Goal: Task Accomplishment & Management: Use online tool/utility

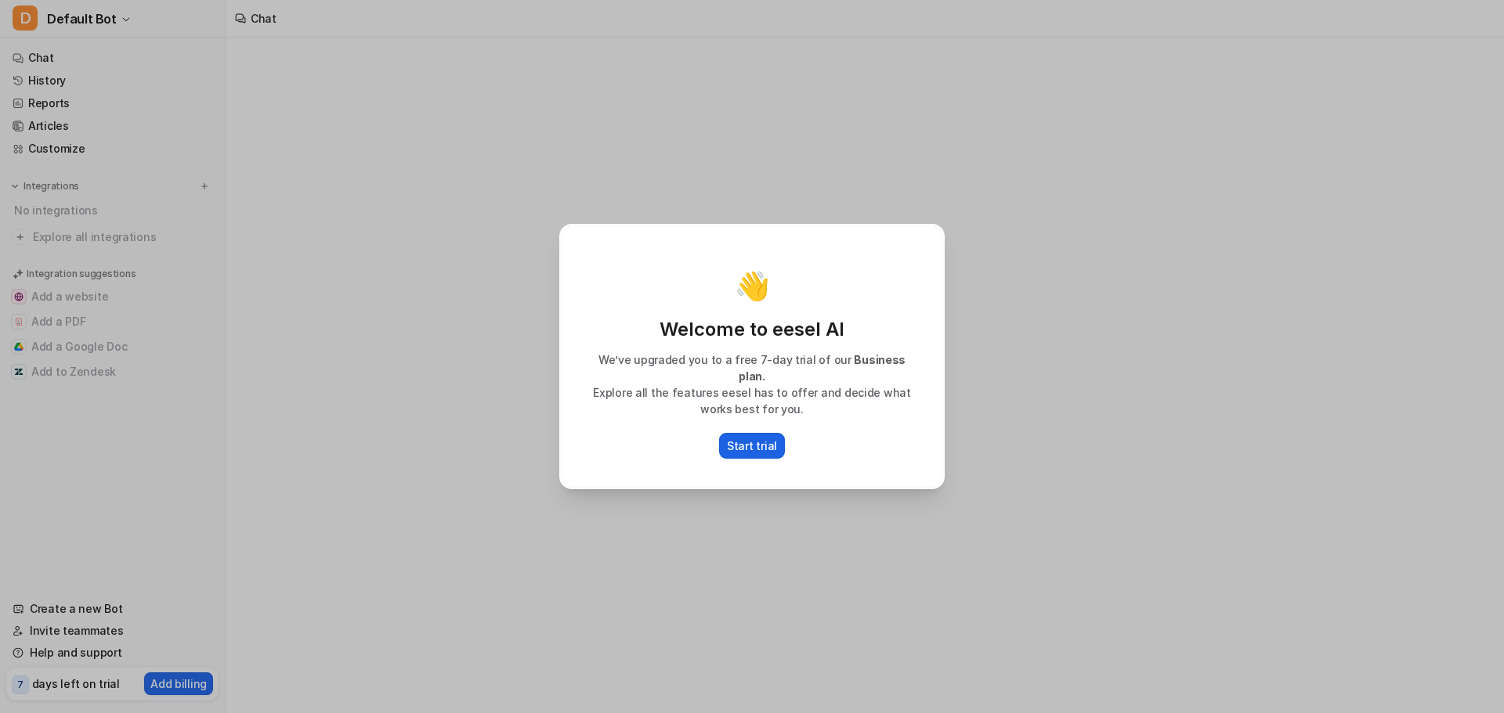
click at [765, 444] on p "Start trial" at bounding box center [752, 446] width 50 height 16
